Goal: Task Accomplishment & Management: Manage account settings

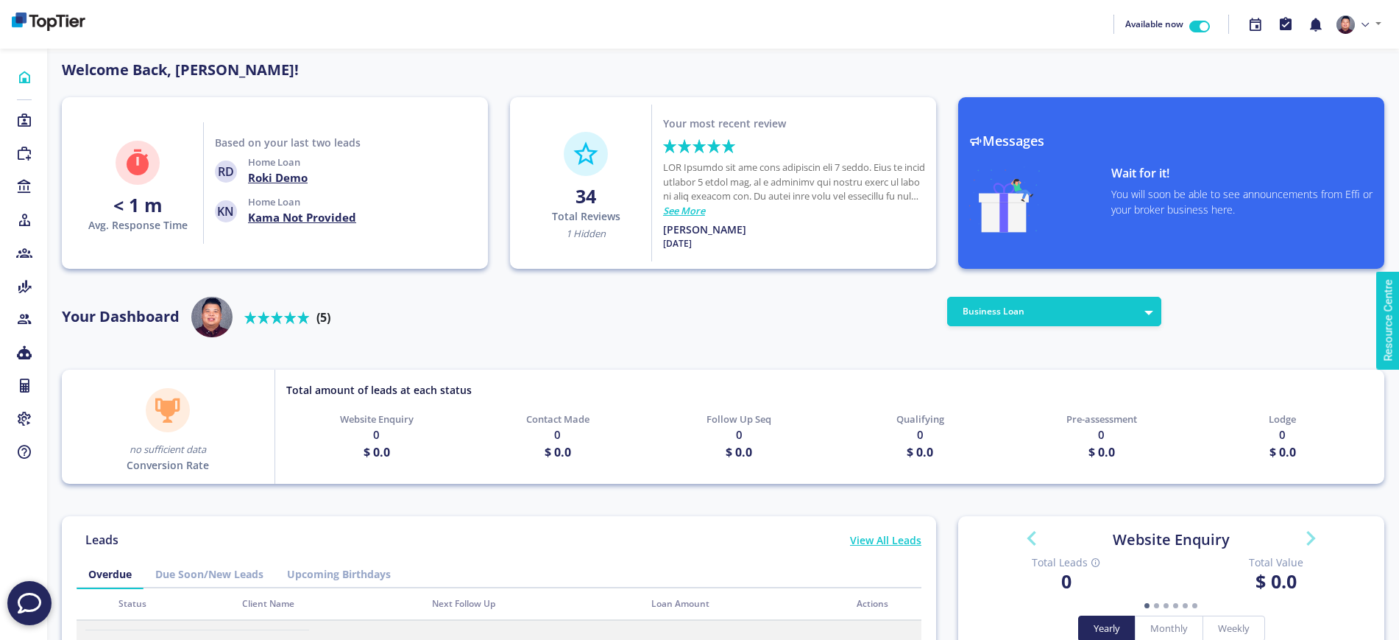
scroll to position [133, 236]
click at [8, 113] on link "Leads" at bounding box center [23, 121] width 47 height 22
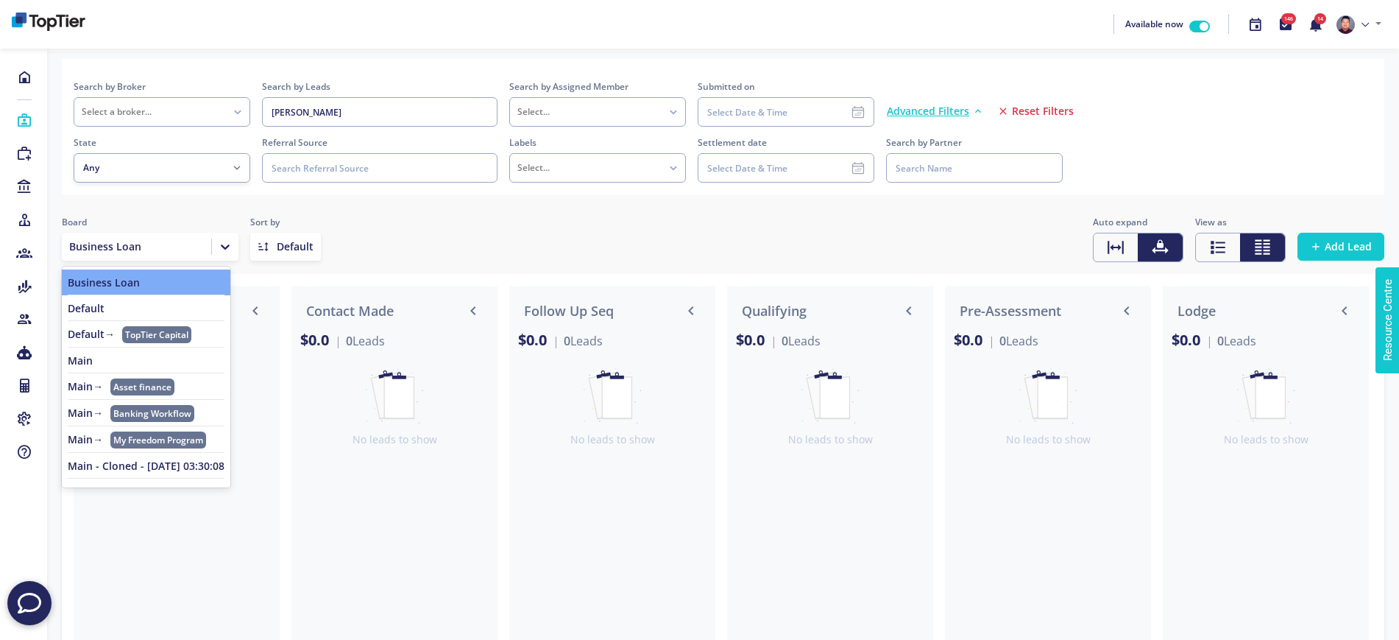
click at [218, 253] on icon at bounding box center [225, 246] width 15 height 15
click at [105, 359] on link "Main" at bounding box center [146, 361] width 157 height 12
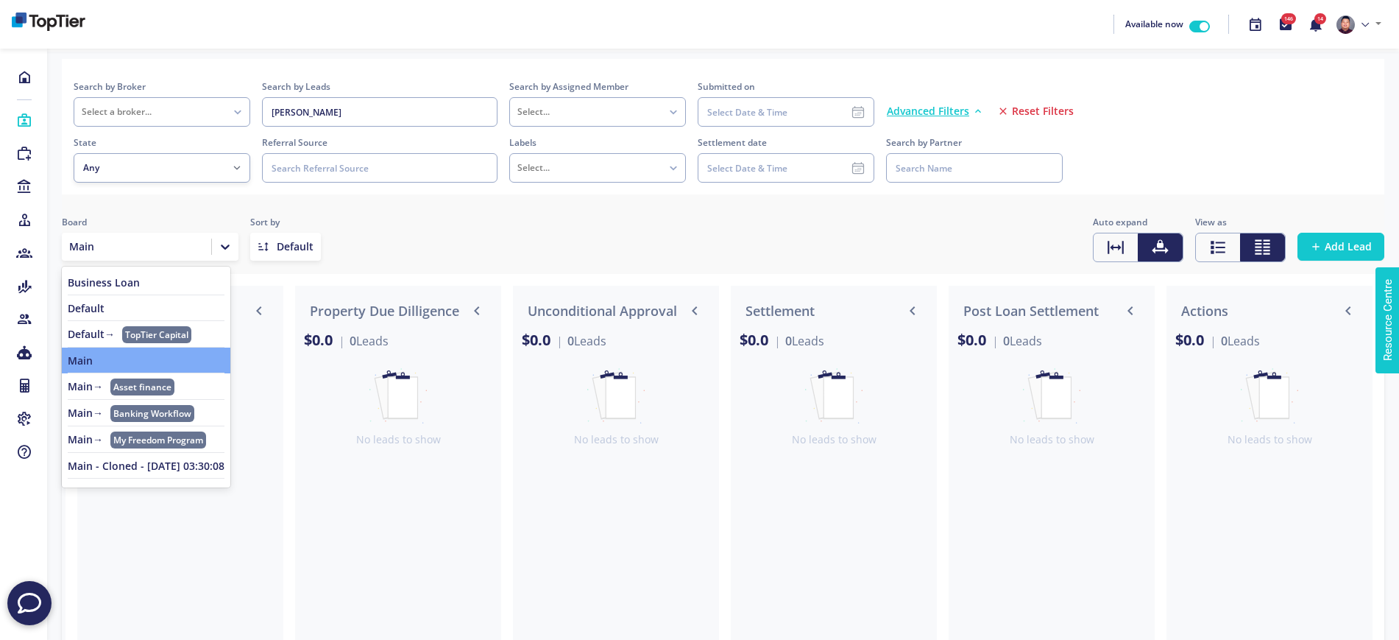
click at [168, 239] on div at bounding box center [136, 246] width 135 height 15
click at [88, 308] on link "Default" at bounding box center [146, 309] width 157 height 12
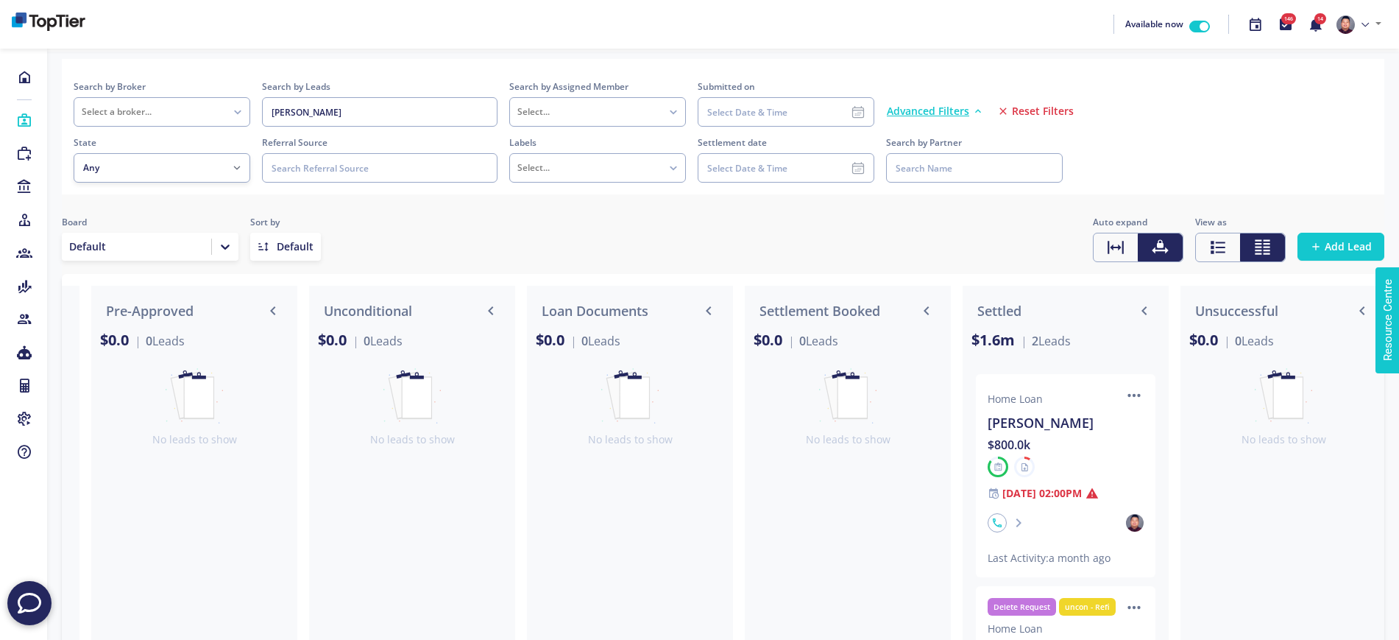
scroll to position [0, 2611]
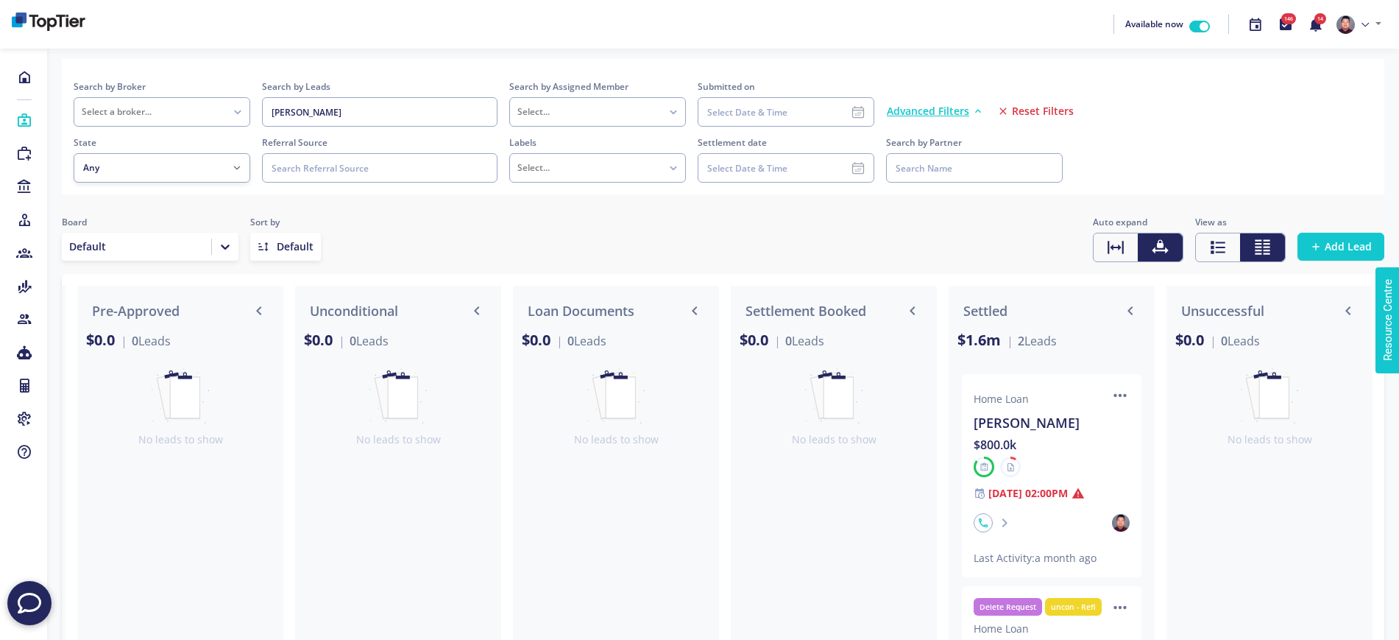
click at [989, 446] on div "$800.0k" at bounding box center [1052, 445] width 156 height 18
